Goal: Task Accomplishment & Management: Manage account settings

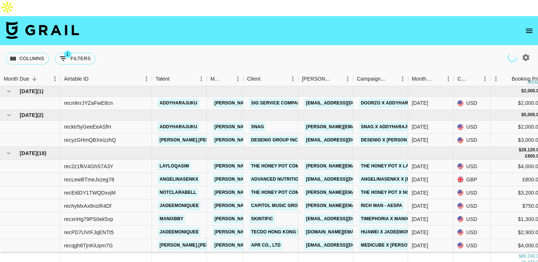
click at [527, 26] on icon "open drawer" at bounding box center [528, 30] width 9 height 9
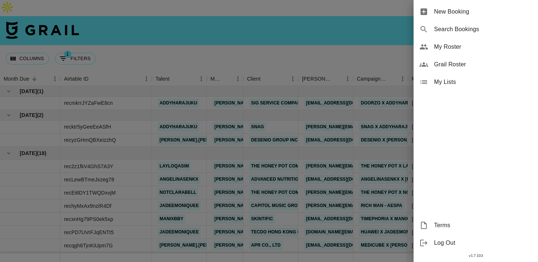
click at [461, 44] on span "My Roster" at bounding box center [483, 46] width 98 height 9
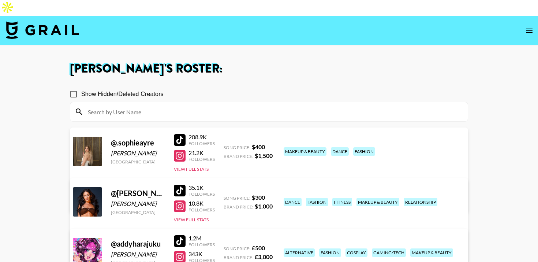
click at [197, 106] on input at bounding box center [273, 112] width 380 height 12
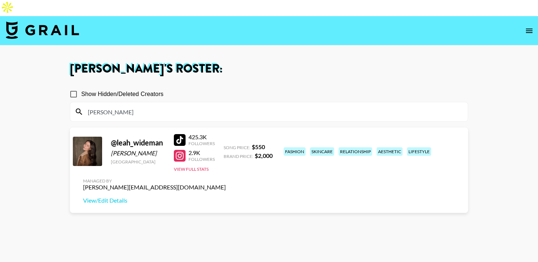
type input "leah"
click at [266, 187] on section "Show Hidden/Deleted Creators leah @ leah_wideman Leah Wideman United States 425…" at bounding box center [269, 181] width 398 height 203
click at [180, 133] on div "425.3K Followers" at bounding box center [194, 139] width 41 height 13
click at [178, 134] on div at bounding box center [180, 140] width 12 height 12
drag, startPoint x: 104, startPoint y: 95, endPoint x: 30, endPoint y: 95, distance: 74.2
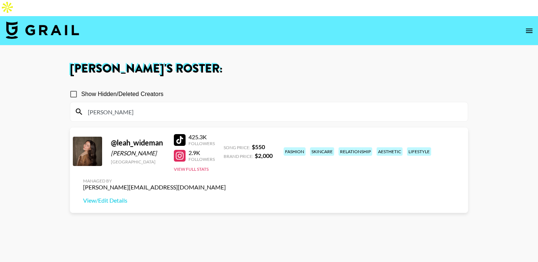
click at [32, 95] on main "Ahmed Tayfoor 's Roster: Show Hidden/Deleted Creators leah @ leah_wideman Leah …" at bounding box center [269, 173] width 538 height 256
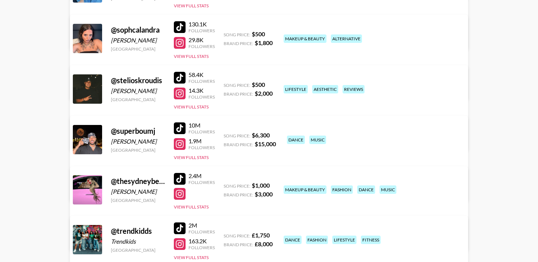
scroll to position [1339, 0]
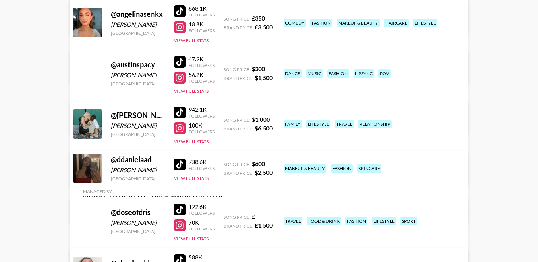
scroll to position [336, 0]
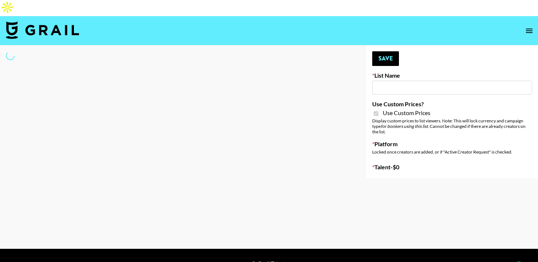
type input "Amaxy Beauty"
checkbox input "true"
select select "Brand"
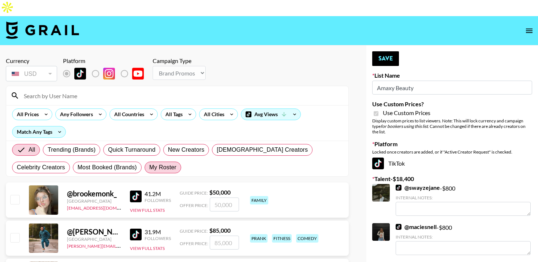
click at [149, 163] on span "My Roster" at bounding box center [162, 167] width 27 height 9
click at [149, 167] on input "My Roster" at bounding box center [149, 167] width 0 height 0
radio input "true"
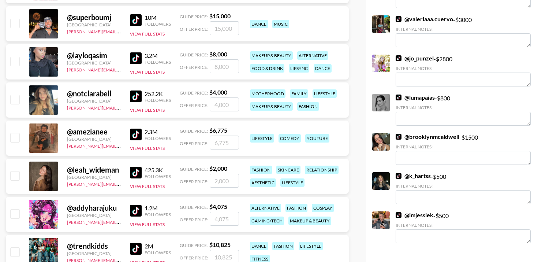
scroll to position [468, 0]
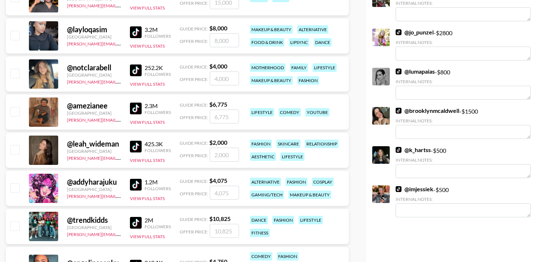
click at [15, 145] on input "checkbox" at bounding box center [14, 149] width 9 height 9
checkbox input "true"
type input "2000"
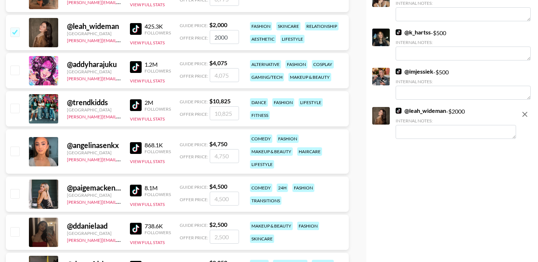
scroll to position [602, 0]
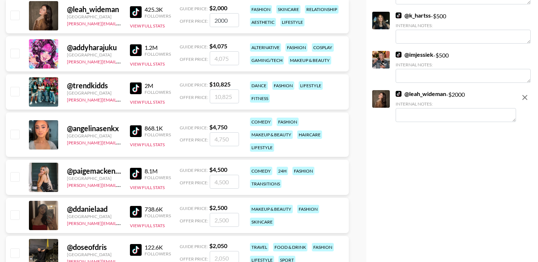
checkbox input "false"
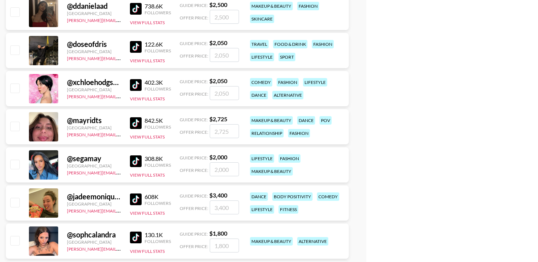
scroll to position [806, 0]
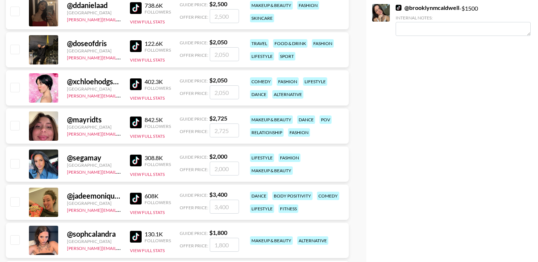
click at [15, 159] on input "checkbox" at bounding box center [14, 163] width 9 height 9
checkbox input "true"
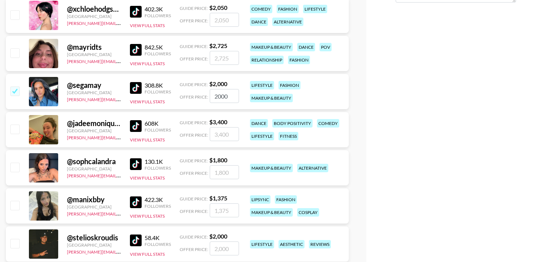
scroll to position [885, 0]
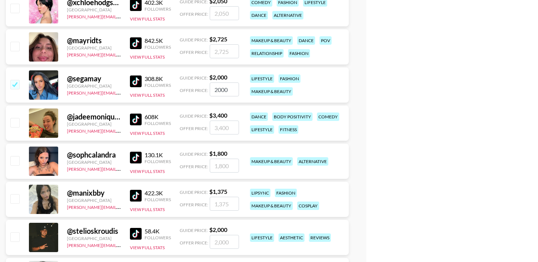
drag, startPoint x: 230, startPoint y: 73, endPoint x: 195, endPoint y: 73, distance: 35.1
click at [196, 82] on div "Offer Price: 2000" at bounding box center [209, 89] width 59 height 14
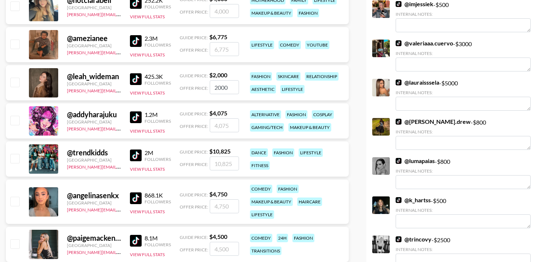
scroll to position [500, 0]
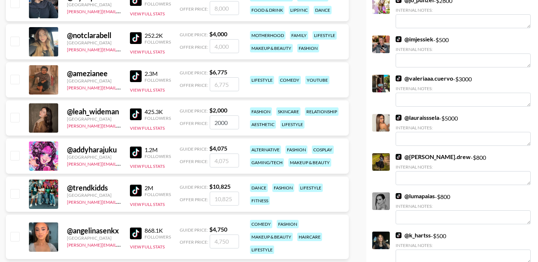
type input "1800"
click at [15, 113] on input "checkbox" at bounding box center [14, 117] width 9 height 9
checkbox input "true"
drag, startPoint x: 233, startPoint y: 105, endPoint x: 196, endPoint y: 105, distance: 36.9
click at [196, 115] on div "Offer Price: 2000" at bounding box center [209, 122] width 59 height 14
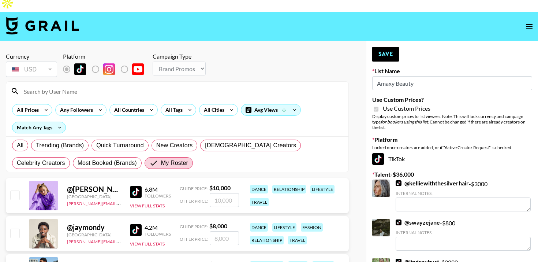
scroll to position [0, 0]
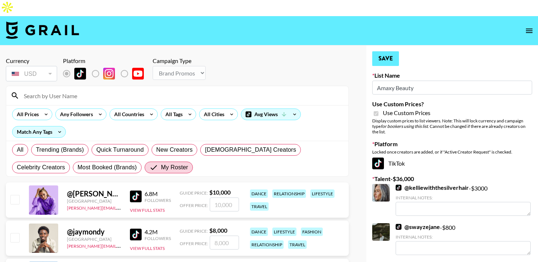
type input "1500"
click at [387, 51] on button "Save" at bounding box center [385, 58] width 27 height 15
